Goal: Navigation & Orientation: Find specific page/section

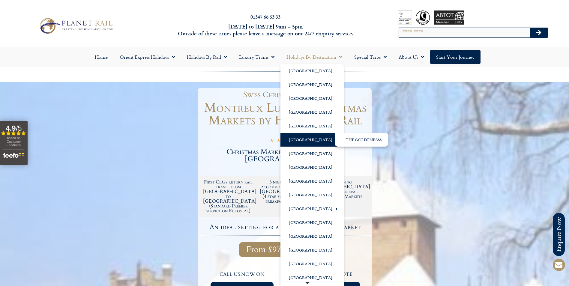
click at [304, 137] on link "[GEOGRAPHIC_DATA]" at bounding box center [312, 140] width 63 height 14
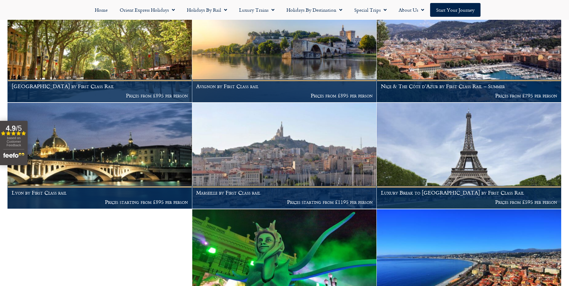
scroll to position [759, 0]
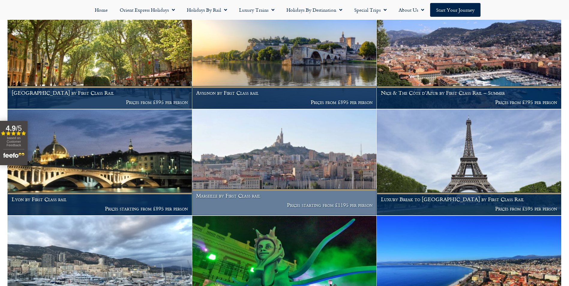
click at [222, 143] on img at bounding box center [284, 163] width 185 height 106
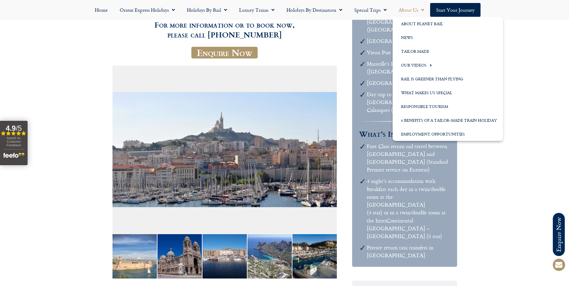
scroll to position [300, 0]
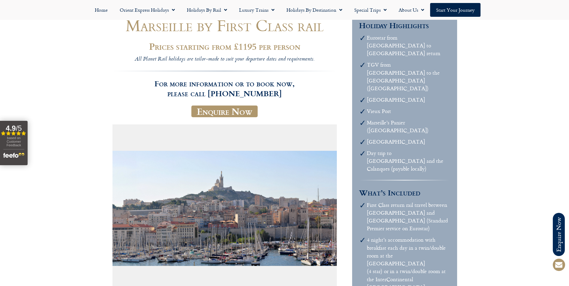
scroll to position [0, 0]
